Goal: Task Accomplishment & Management: Manage account settings

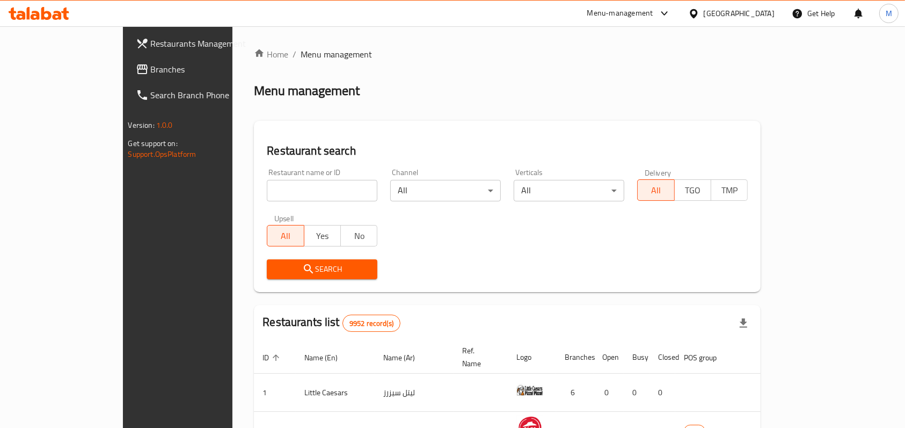
click at [704, 13] on div at bounding box center [696, 14] width 16 height 12
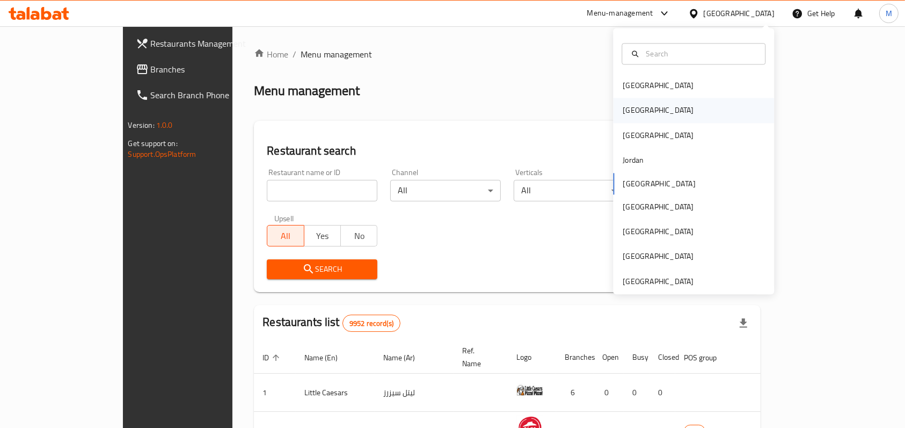
click at [637, 108] on div "[GEOGRAPHIC_DATA]" at bounding box center [658, 110] width 88 height 25
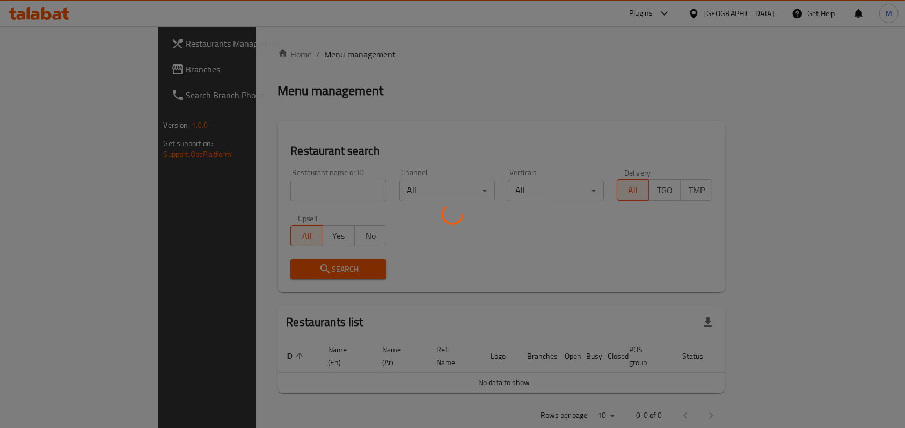
drag, startPoint x: 307, startPoint y: 173, endPoint x: 251, endPoint y: 192, distance: 58.6
click at [257, 183] on div at bounding box center [452, 214] width 905 height 428
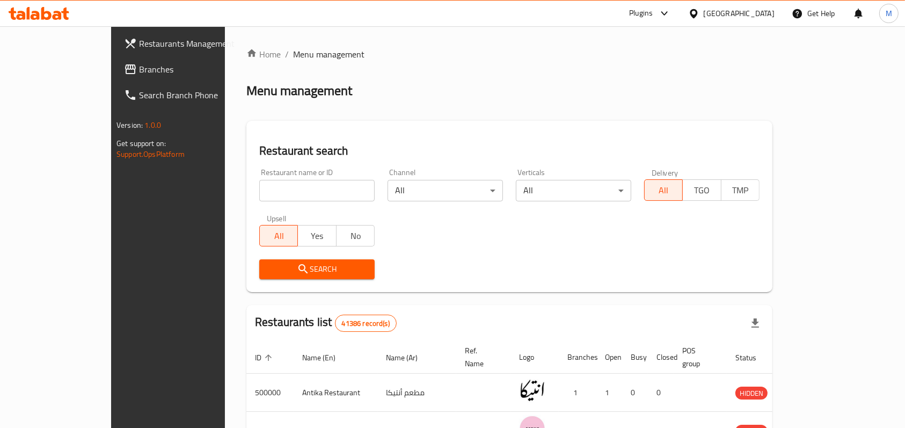
click at [671, 11] on div at bounding box center [664, 13] width 13 height 13
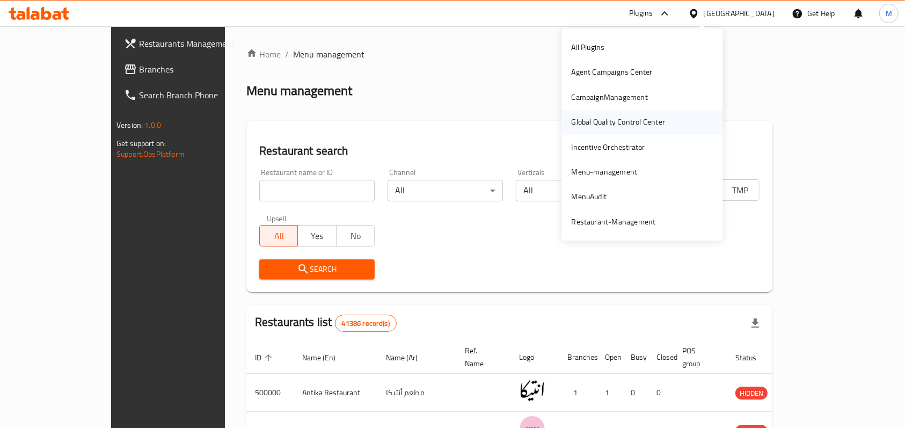
click at [613, 123] on div "Global Quality Control Center" at bounding box center [618, 122] width 94 height 12
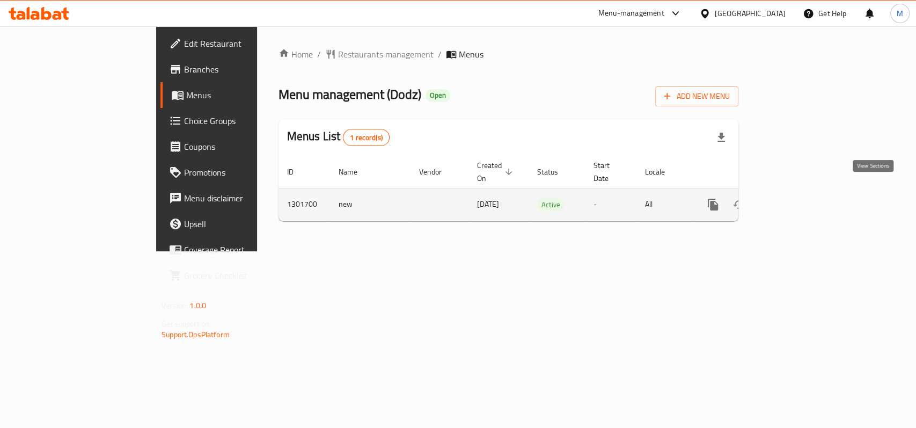
click at [797, 198] on icon "enhanced table" at bounding box center [790, 204] width 13 height 13
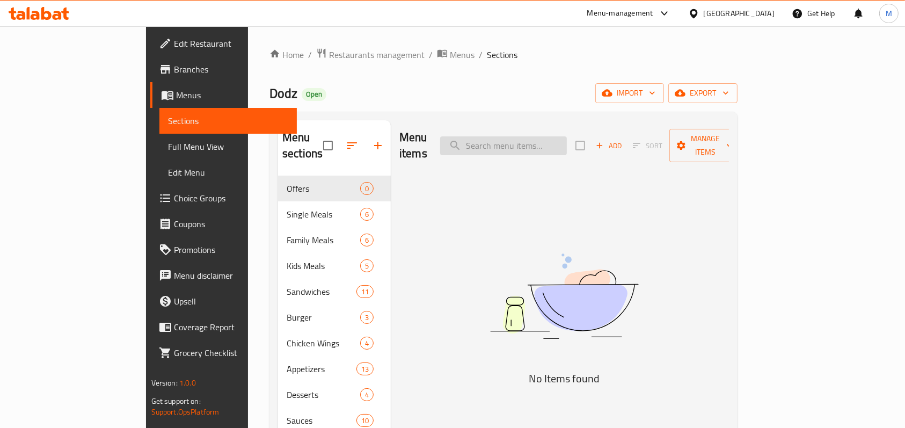
drag, startPoint x: 545, startPoint y: 117, endPoint x: 548, endPoint y: 130, distance: 13.8
click at [547, 125] on div "Menu sections Offers 0 Single Meals 6 Family Meals 6 Kids Meals 5 Sandwiches 11…" at bounding box center [504, 334] width 468 height 445
click at [548, 136] on input "search" at bounding box center [503, 145] width 127 height 19
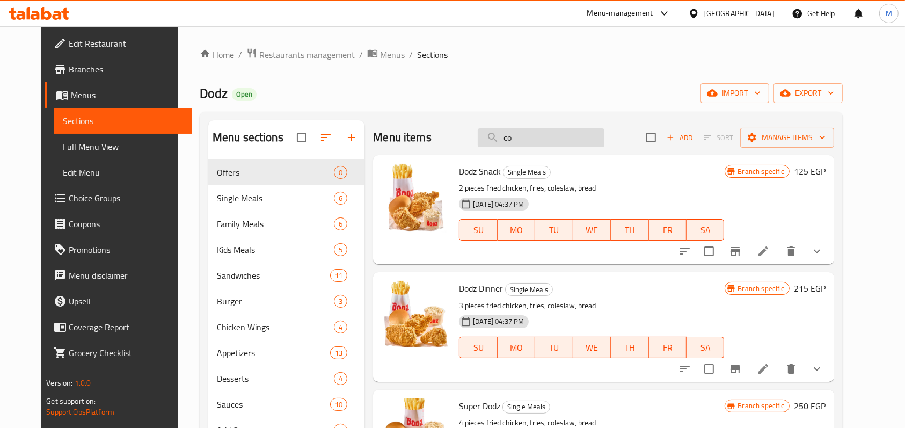
type input "c"
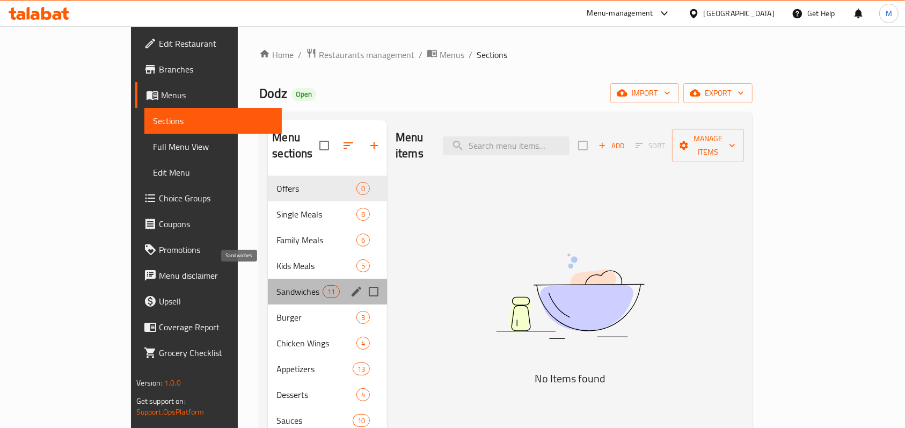
click at [276, 285] on span "Sandwiches" at bounding box center [299, 291] width 46 height 13
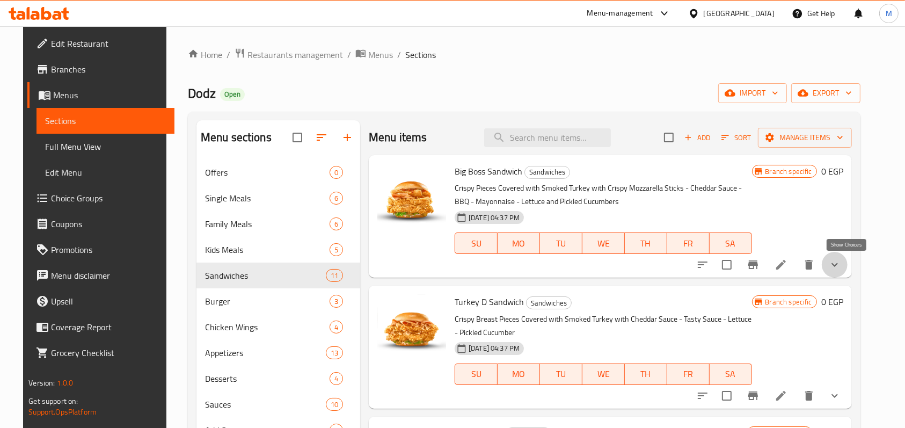
click at [841, 265] on icon "show more" at bounding box center [834, 264] width 13 height 13
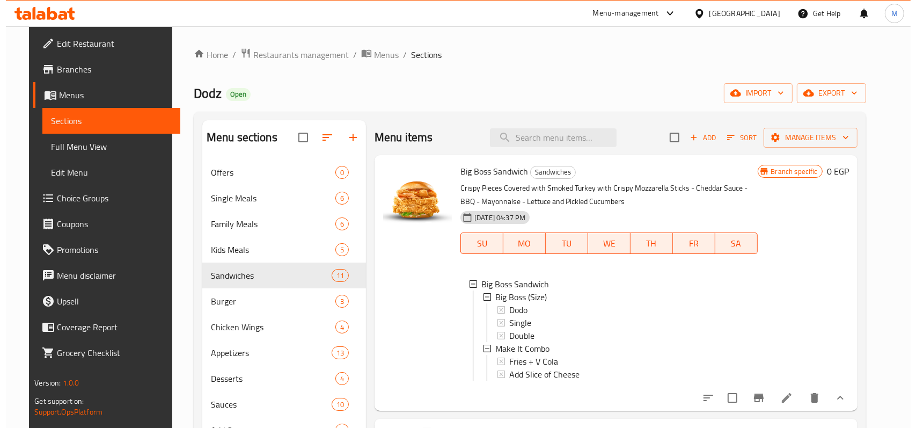
scroll to position [71, 0]
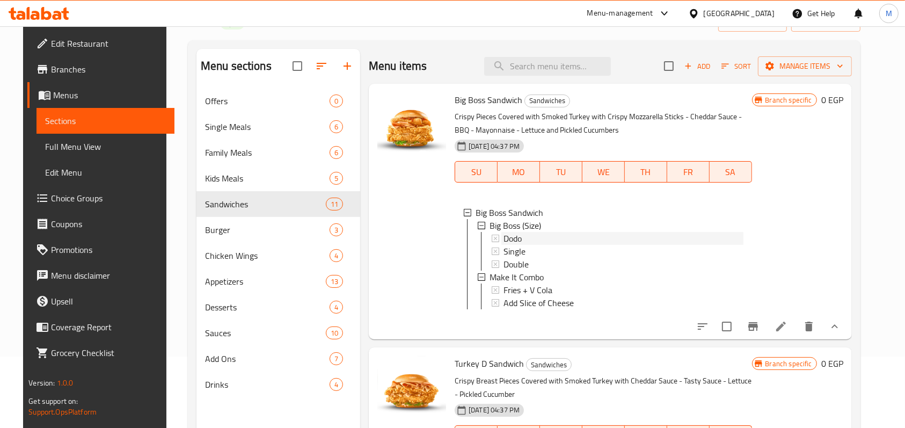
click at [508, 243] on span "Dodo" at bounding box center [513, 238] width 18 height 13
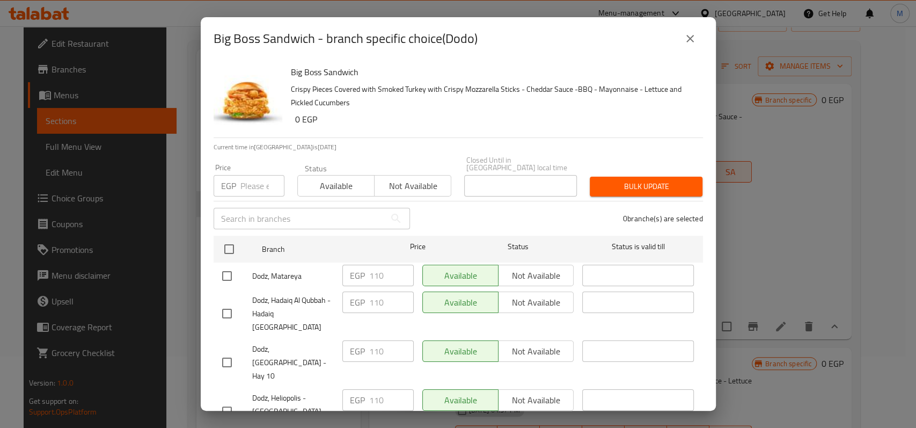
click at [822, 196] on div "Big Boss Sandwich - branch specific choice(Dodo) Big Boss Sandwich Crispy Piece…" at bounding box center [458, 214] width 916 height 428
click at [687, 34] on icon "close" at bounding box center [690, 38] width 13 height 13
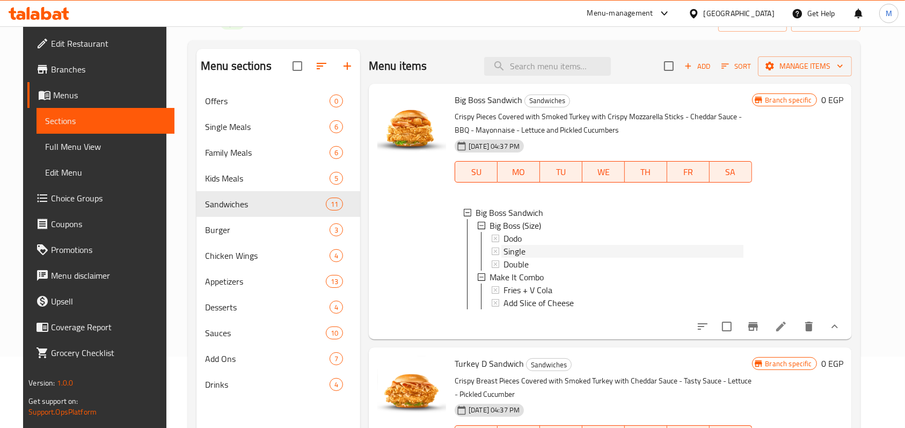
click at [519, 252] on span "Single" at bounding box center [515, 251] width 22 height 13
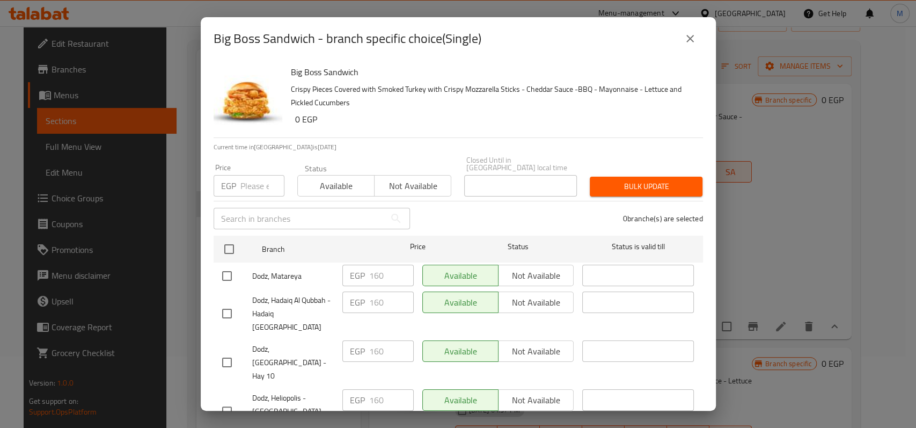
click at [820, 207] on div "Big Boss Sandwich - branch specific choice(Single) Big Boss Sandwich Crispy Pie…" at bounding box center [458, 214] width 916 height 428
click at [695, 41] on icon "close" at bounding box center [690, 38] width 13 height 13
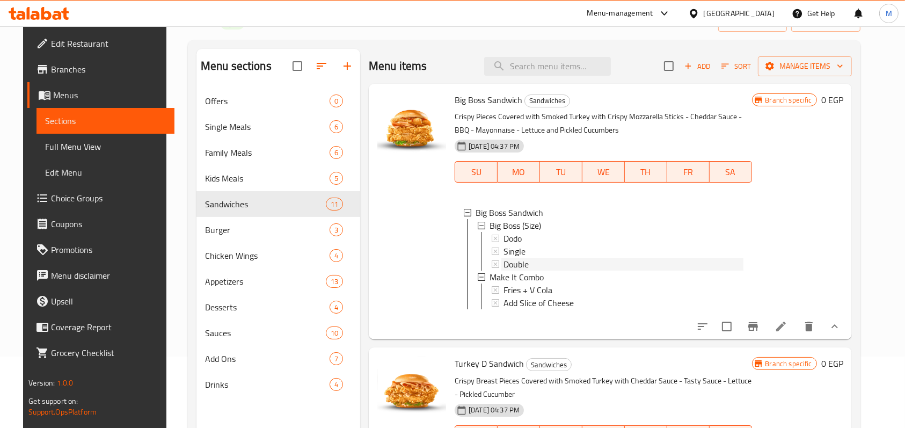
click at [520, 261] on span "Double" at bounding box center [516, 264] width 25 height 13
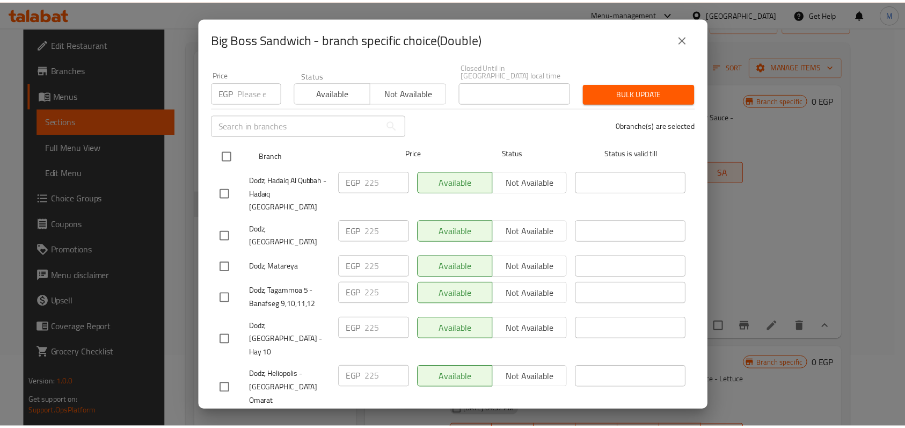
scroll to position [94, 0]
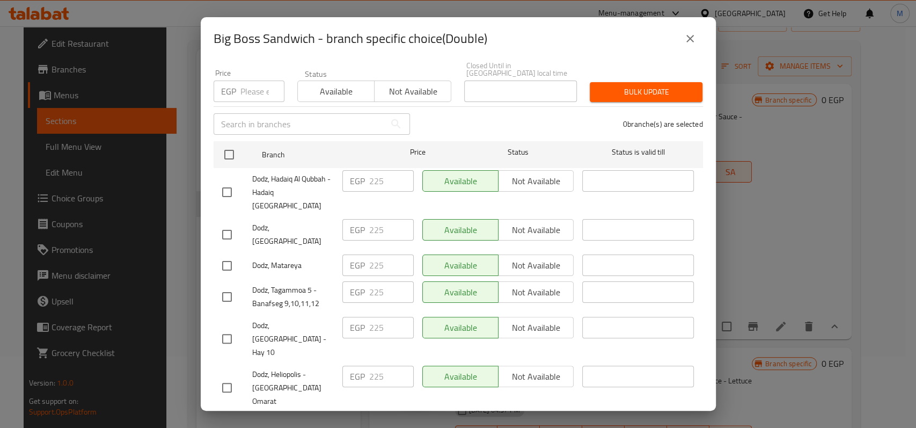
click at [697, 40] on button "close" at bounding box center [691, 39] width 26 height 26
